Goal: Transaction & Acquisition: Purchase product/service

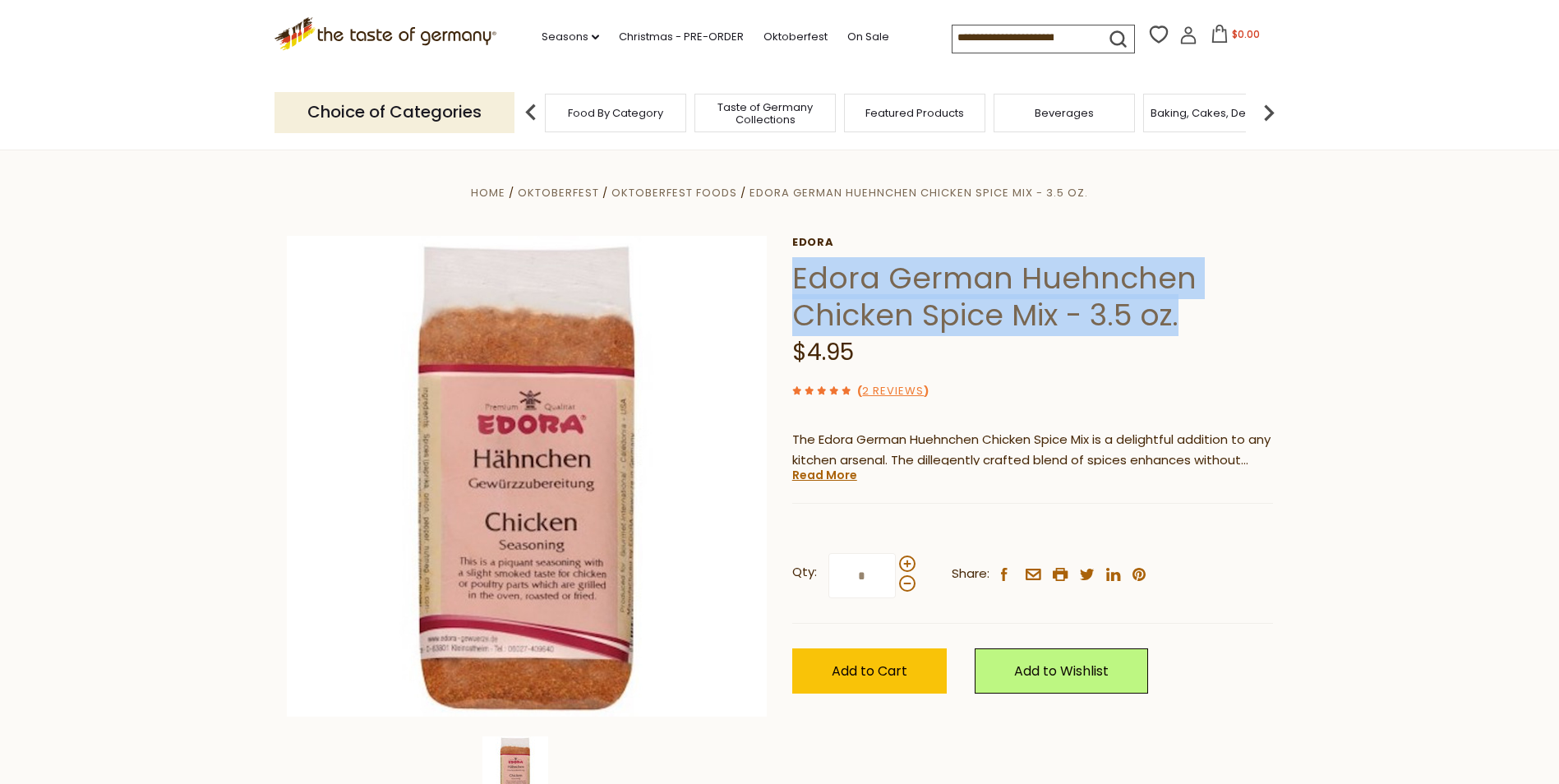
drag, startPoint x: 795, startPoint y: 277, endPoint x: 1180, endPoint y: 312, distance: 386.6
click at [1180, 312] on h1 "Edora German Huehnchen Chicken Spice Mix - 3.5 oz." at bounding box center [1033, 296] width 481 height 74
drag, startPoint x: 1180, startPoint y: 312, endPoint x: 1110, endPoint y: 297, distance: 71.6
copy h1 "Edora German Huehnchen Chicken Spice Mix - 3.5 oz."
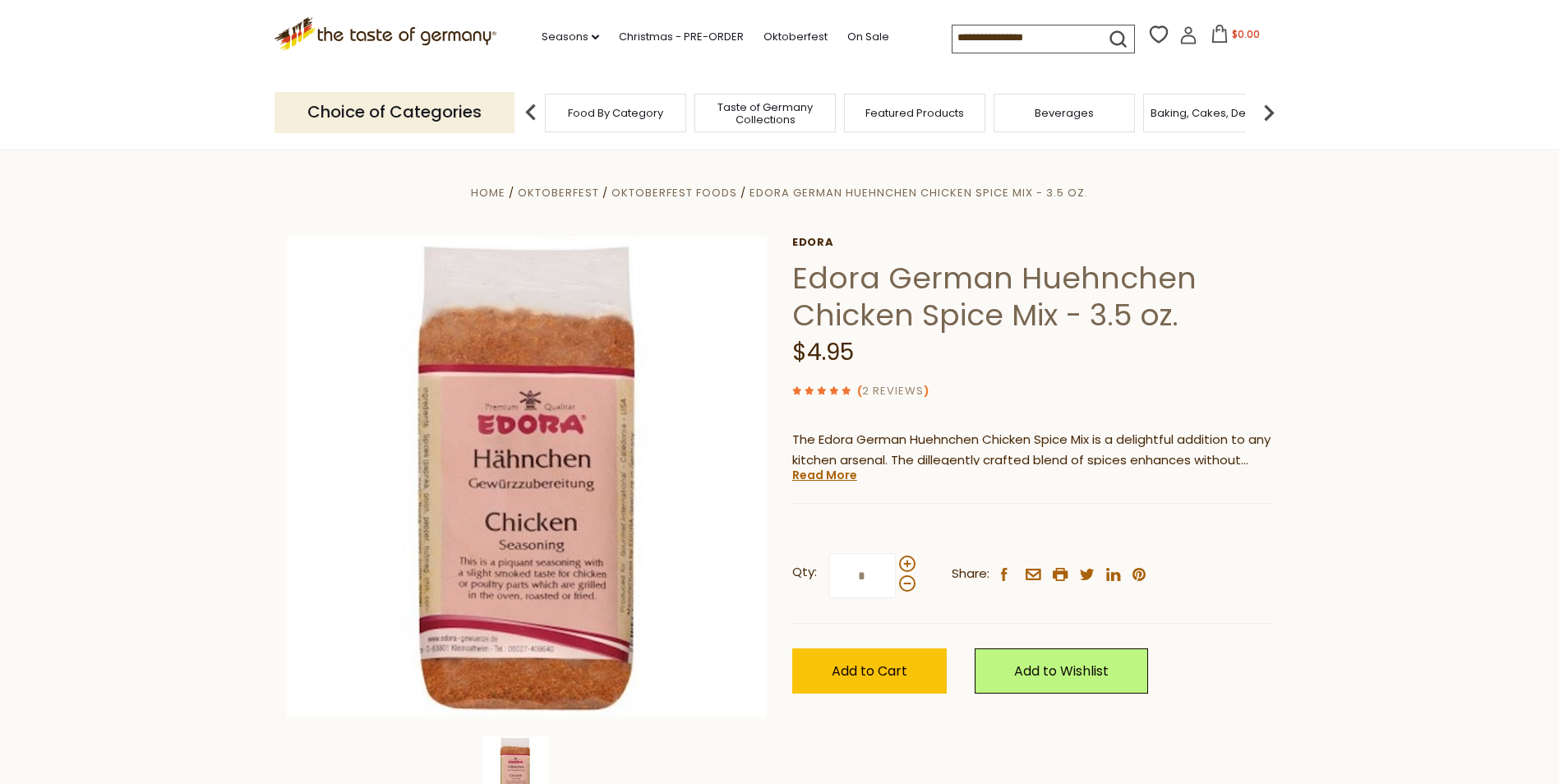
click at [905, 389] on link "2 Reviews" at bounding box center [893, 391] width 62 height 17
click at [906, 391] on link "2 Reviews" at bounding box center [893, 391] width 62 height 17
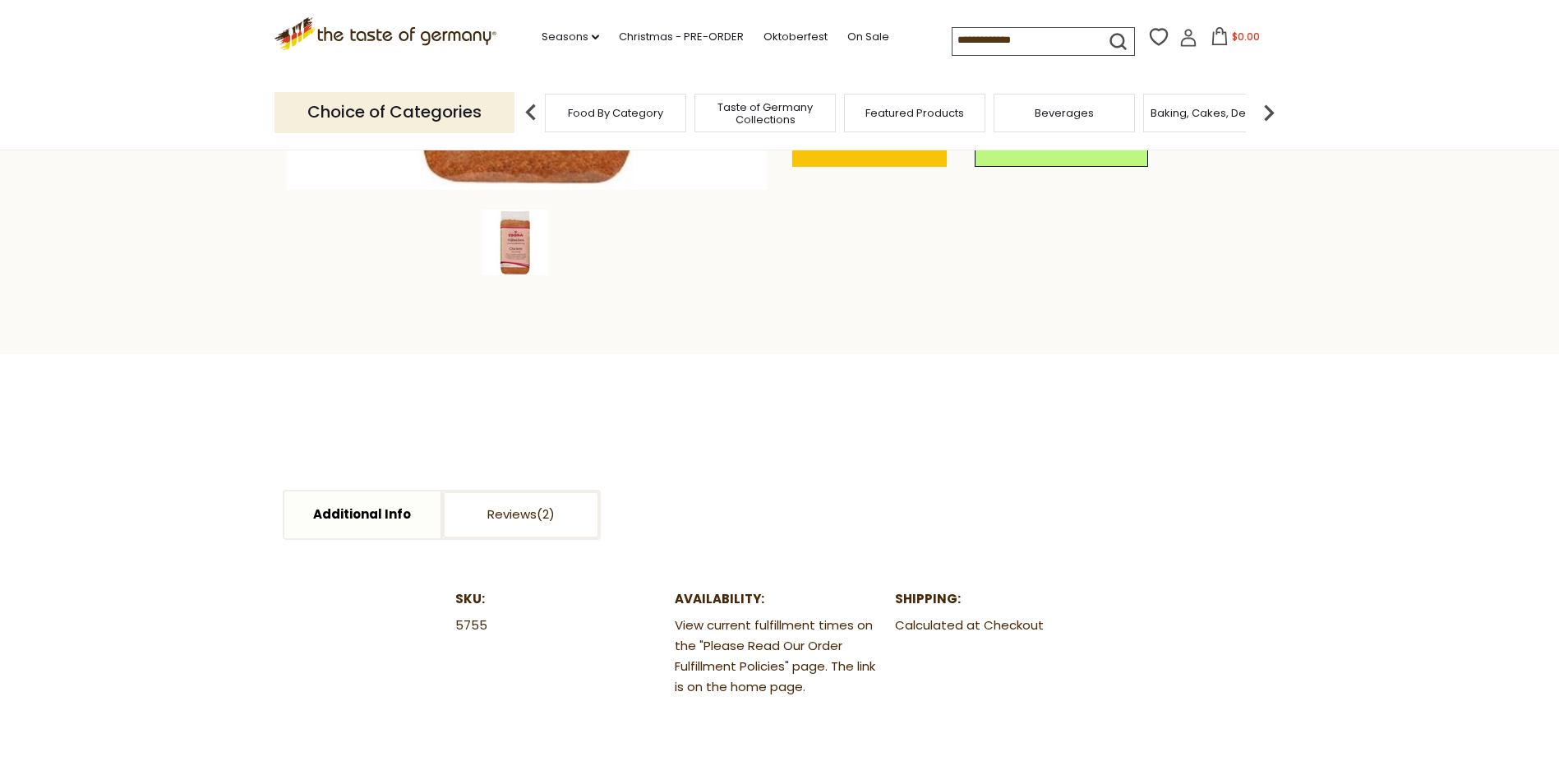
scroll to position [493, 0]
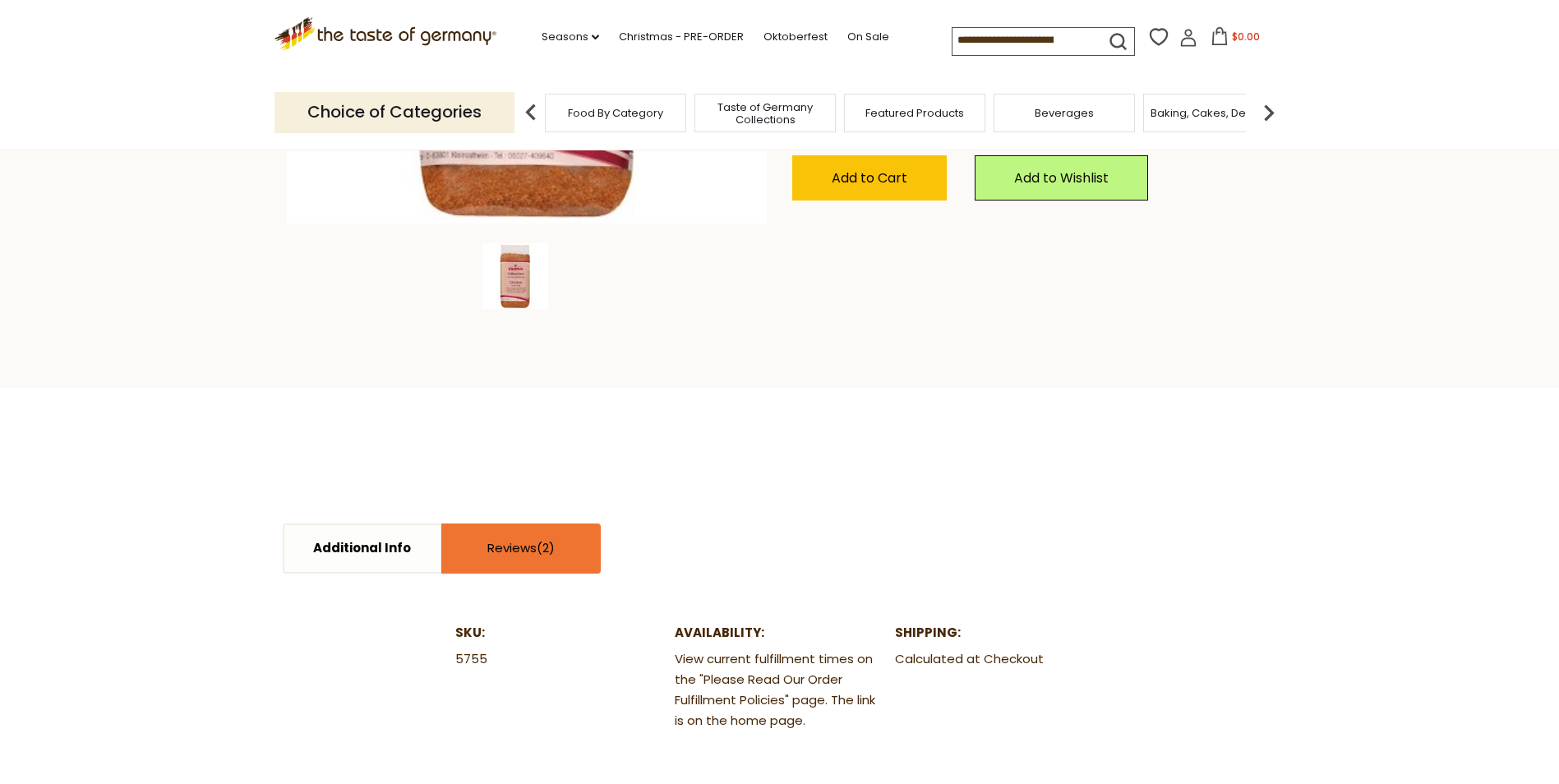
click at [510, 552] on link "Reviews" at bounding box center [521, 548] width 156 height 47
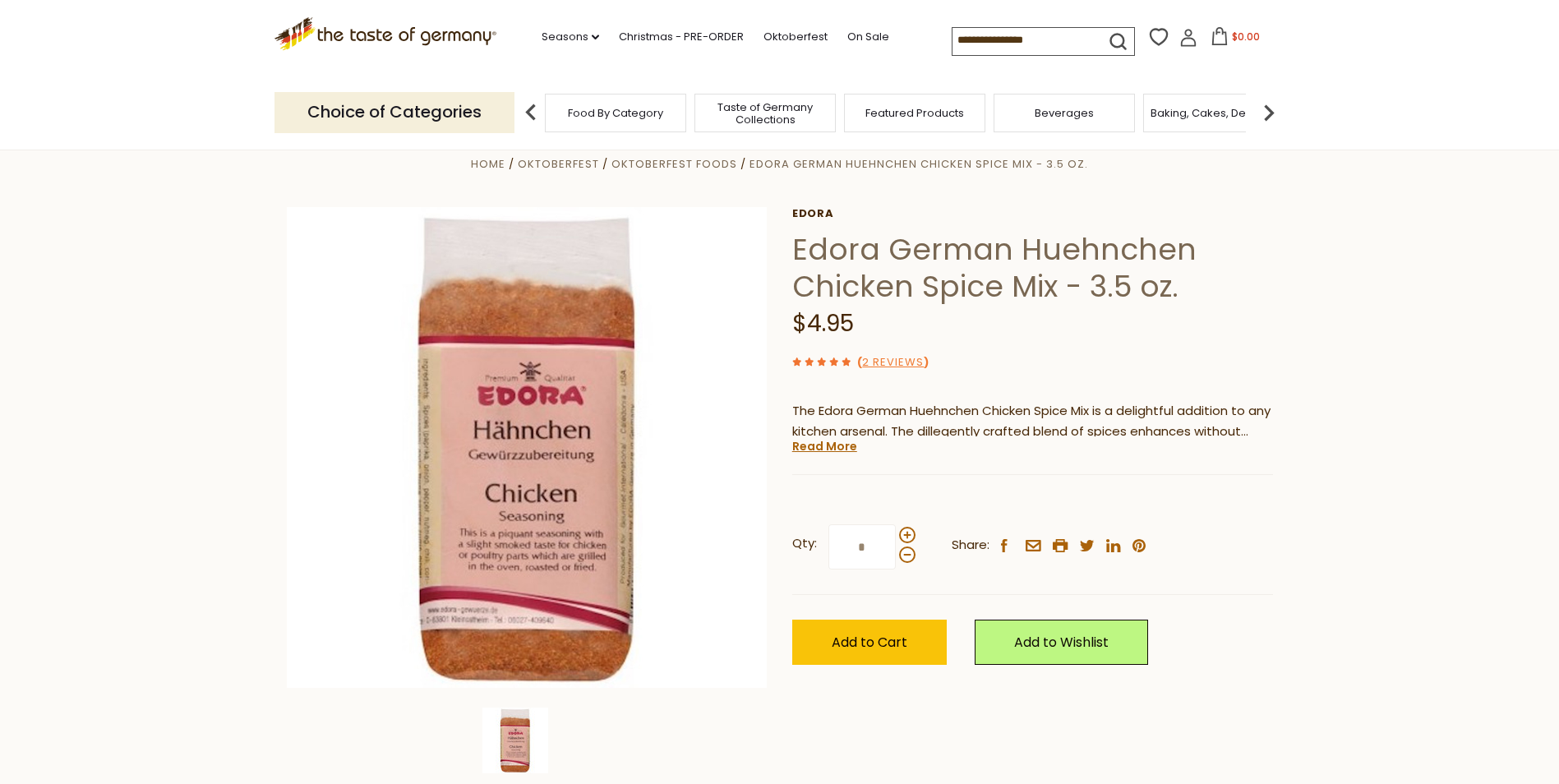
scroll to position [0, 0]
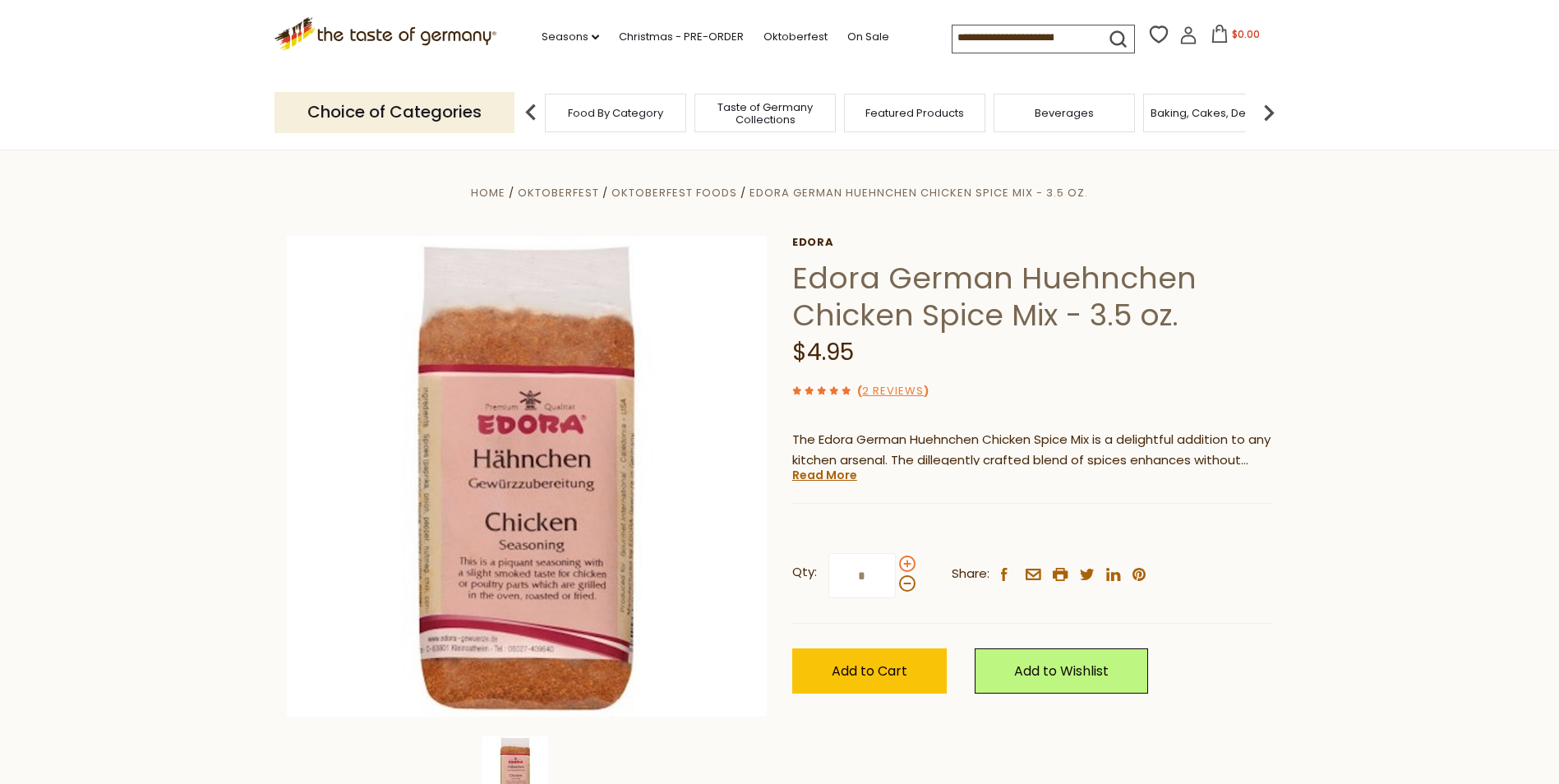
click at [909, 565] on span at bounding box center [907, 563] width 16 height 16
click at [896, 565] on input "*" at bounding box center [862, 575] width 68 height 45
click at [908, 565] on span at bounding box center [907, 563] width 16 height 16
click at [896, 565] on input "*" at bounding box center [862, 575] width 68 height 45
click at [908, 565] on span at bounding box center [907, 563] width 16 height 16
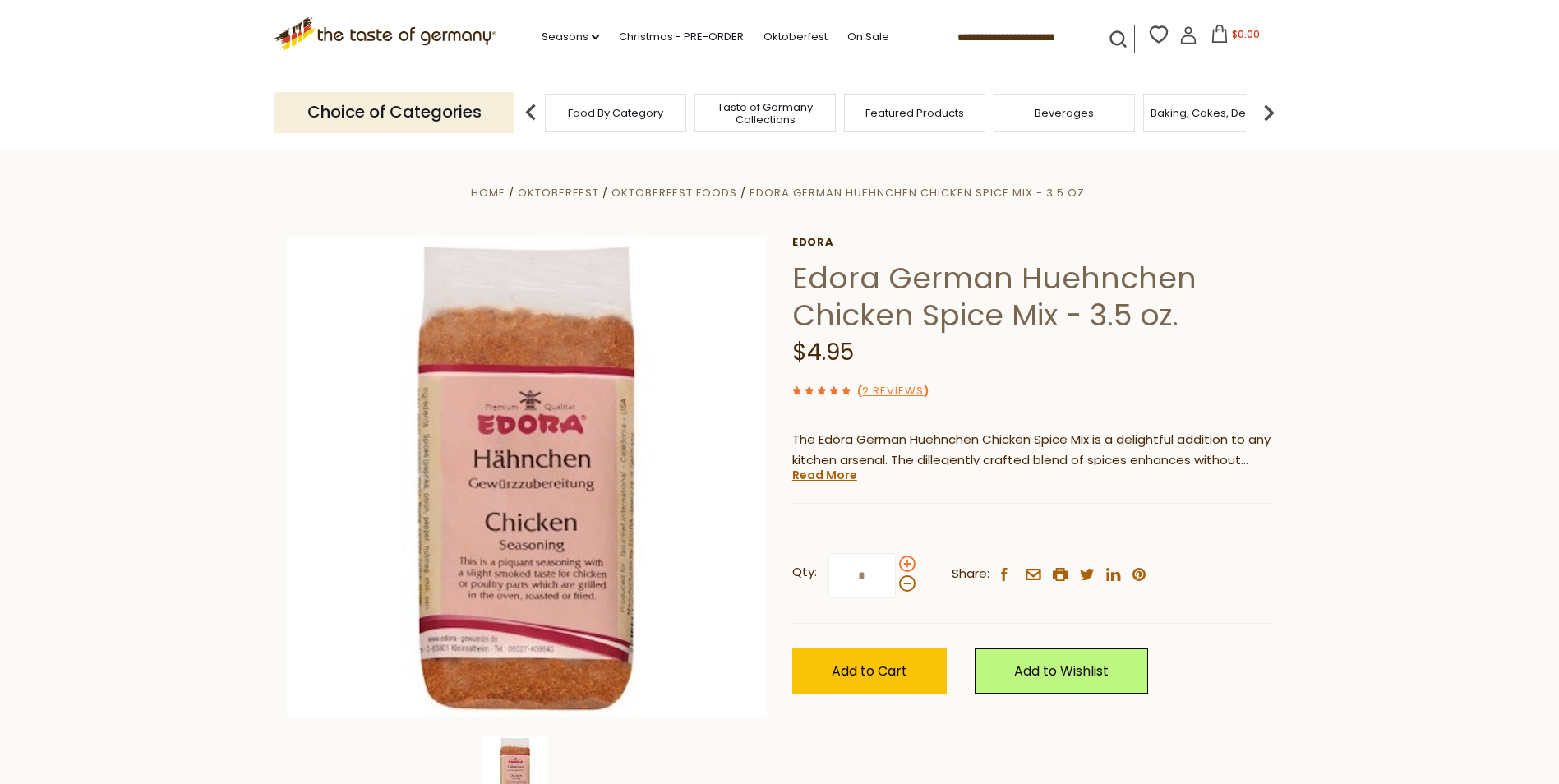
click at [896, 565] on input "*" at bounding box center [862, 575] width 68 height 45
click at [906, 587] on span at bounding box center [907, 582] width 16 height 16
click at [896, 587] on input "*" at bounding box center [862, 575] width 68 height 45
click at [906, 587] on span at bounding box center [907, 582] width 16 height 16
click at [896, 587] on input "*" at bounding box center [862, 575] width 68 height 45
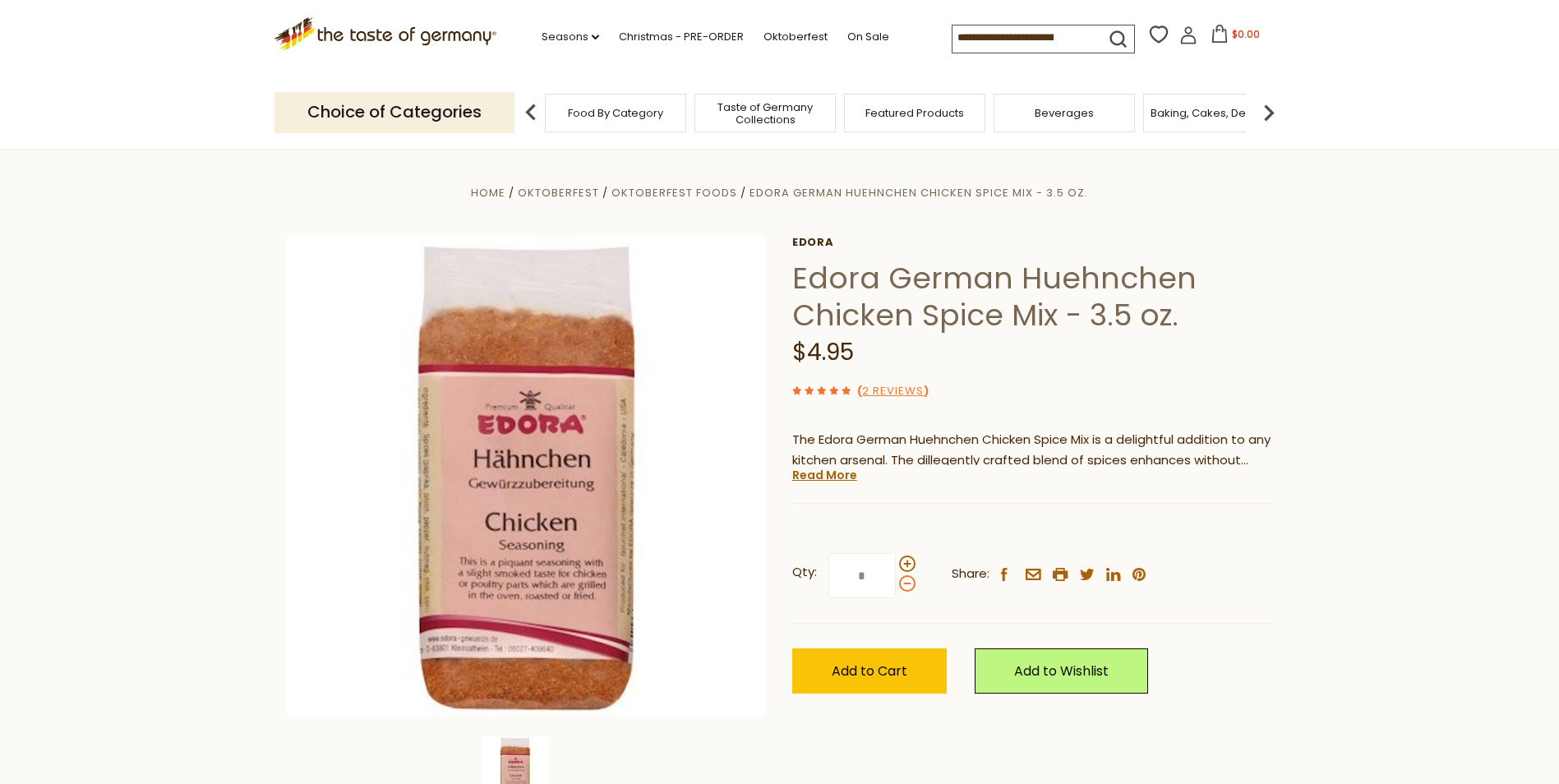
click at [906, 587] on span at bounding box center [907, 582] width 16 height 16
click at [896, 587] on input "*" at bounding box center [862, 575] width 68 height 45
click at [909, 561] on span at bounding box center [907, 563] width 16 height 16
click at [896, 561] on input "*" at bounding box center [862, 575] width 68 height 45
click at [906, 584] on span at bounding box center [907, 582] width 16 height 16
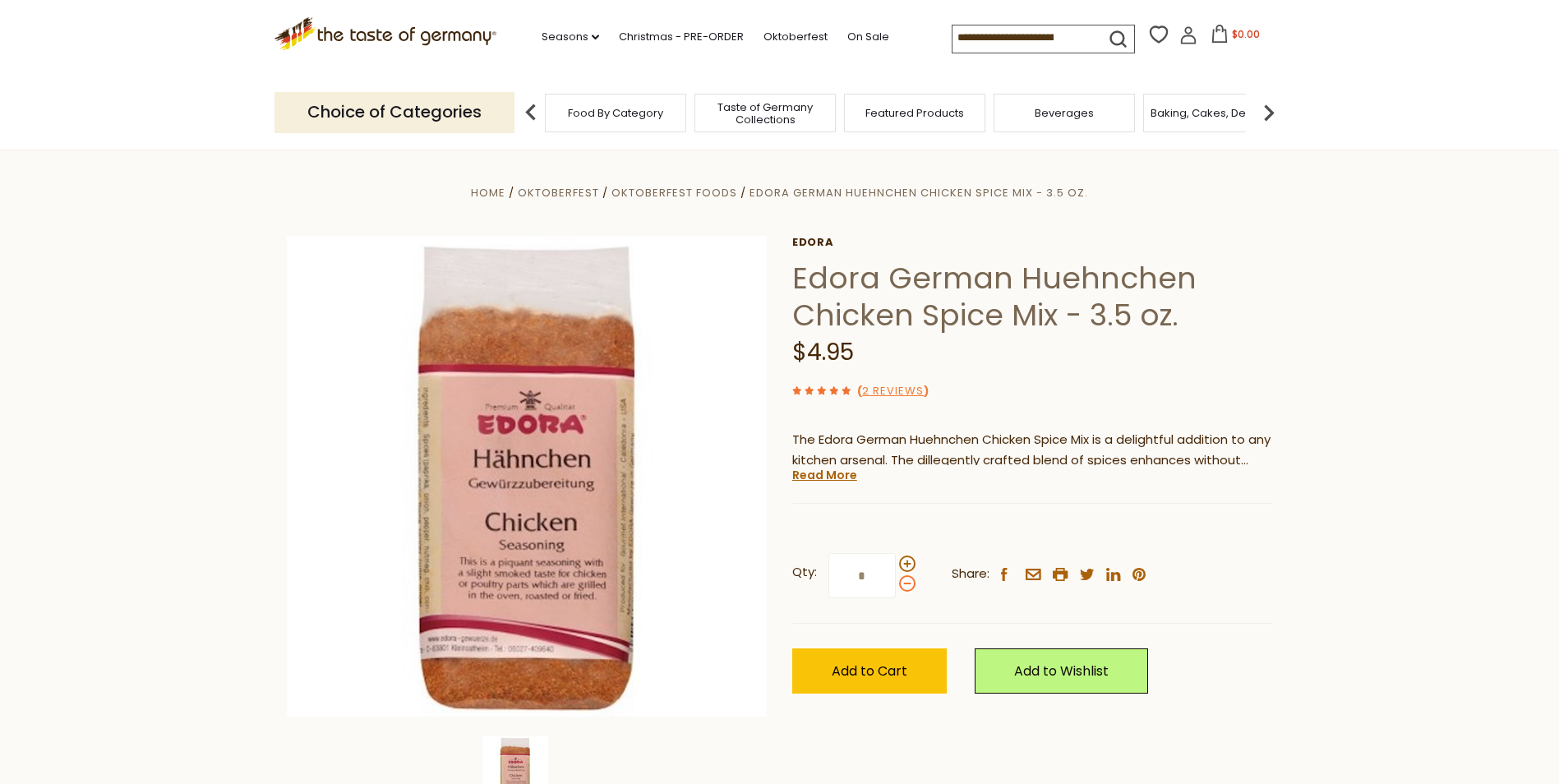
click at [896, 584] on input "*" at bounding box center [862, 575] width 68 height 45
type input "*"
click at [907, 665] on button "Add to Cart" at bounding box center [870, 671] width 154 height 45
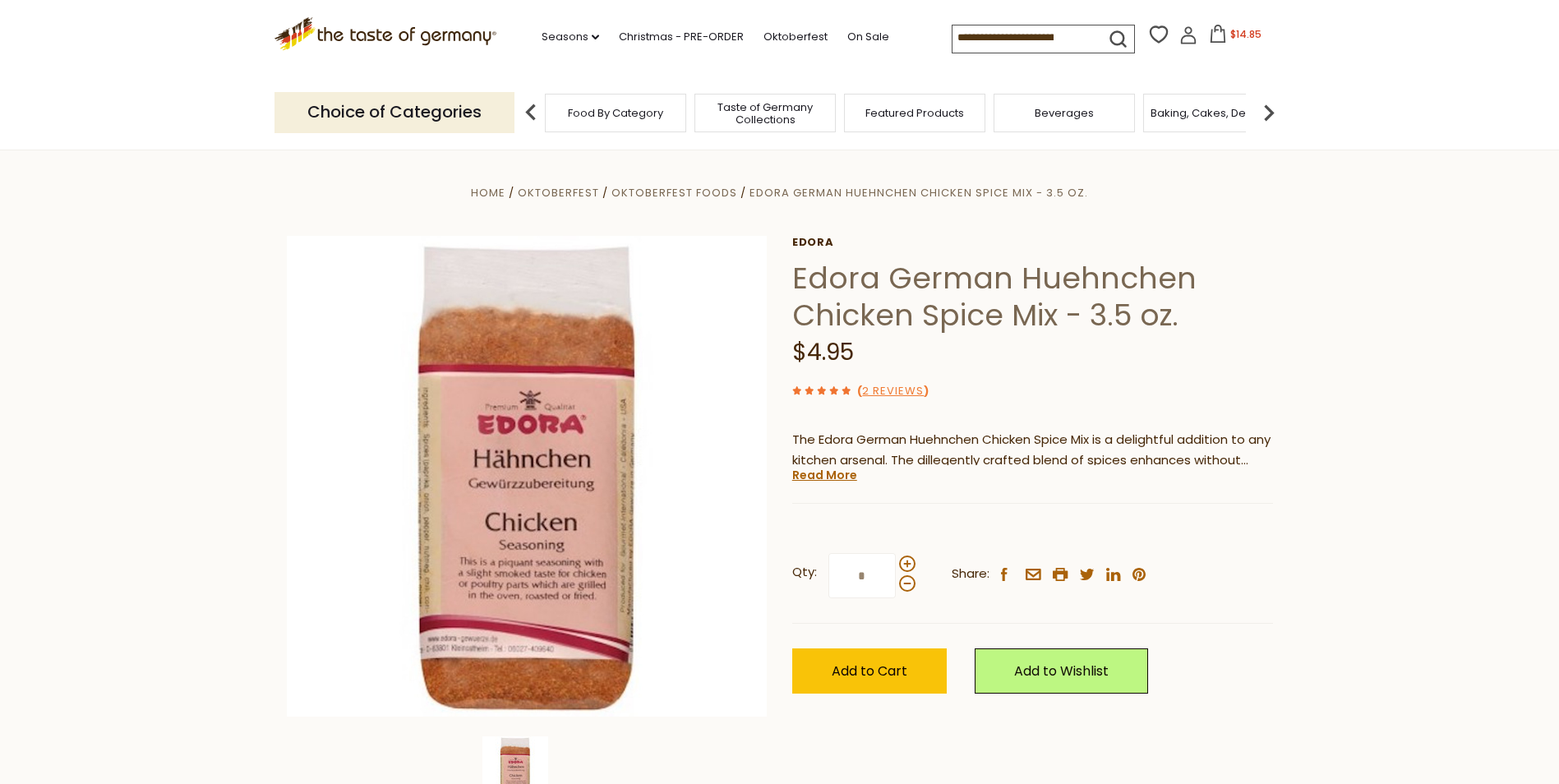
click at [1212, 37] on icon at bounding box center [1218, 33] width 18 height 18
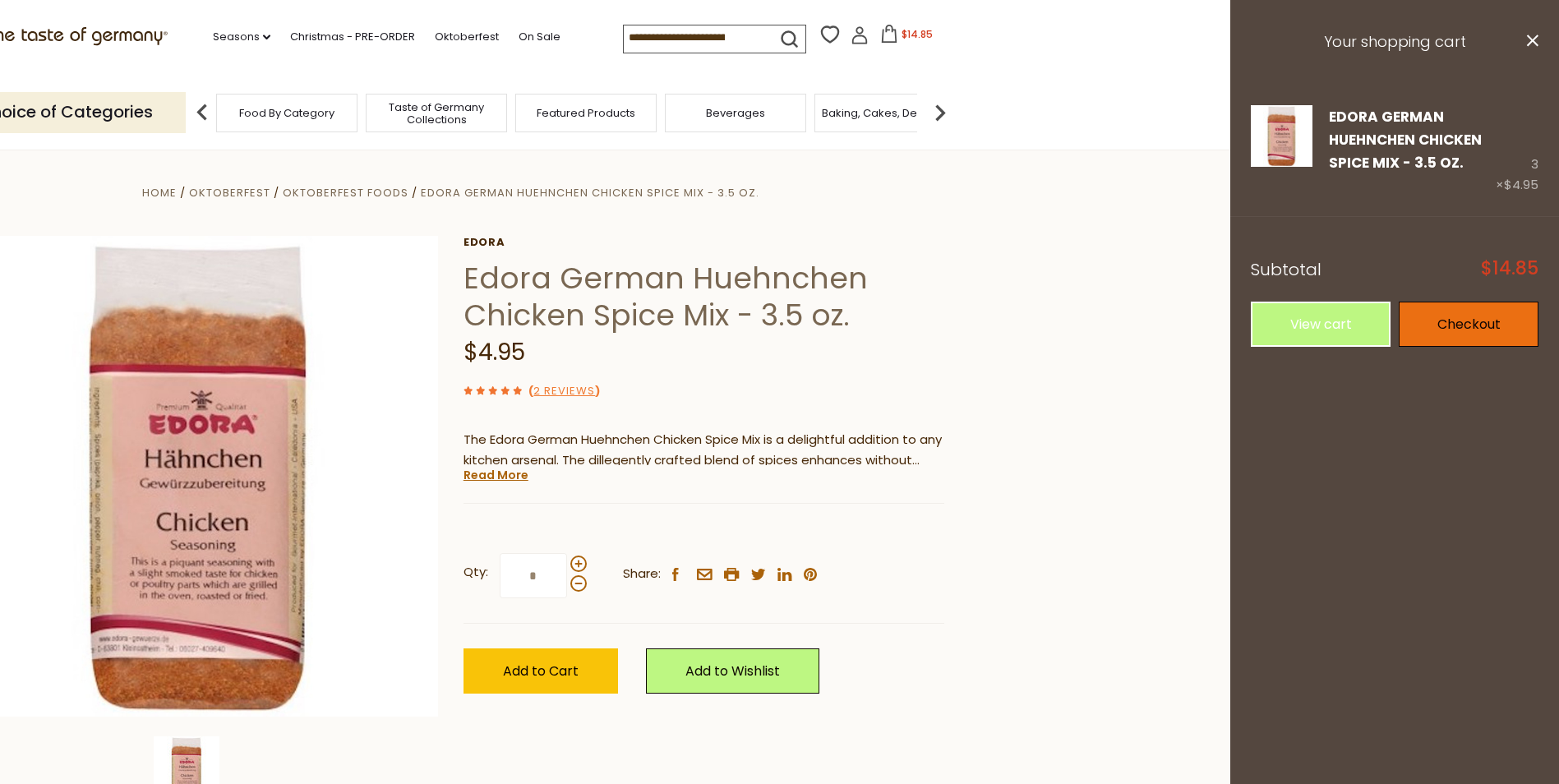
click at [1467, 308] on link "Checkout" at bounding box center [1468, 323] width 140 height 45
